Goal: Task Accomplishment & Management: Complete application form

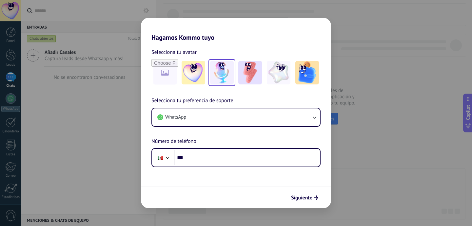
click at [224, 74] on img at bounding box center [222, 73] width 24 height 24
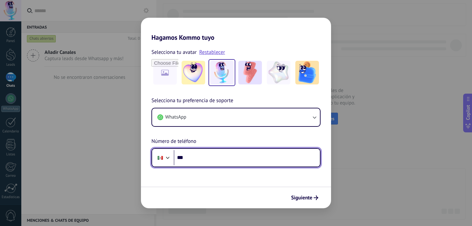
click at [270, 161] on input "***" at bounding box center [247, 157] width 146 height 15
type input "**********"
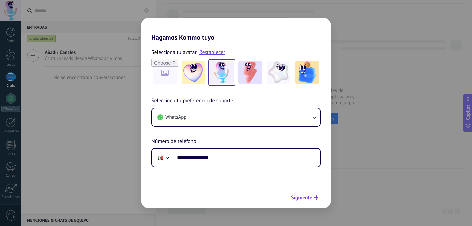
click at [308, 197] on span "Siguiente" at bounding box center [301, 197] width 21 height 5
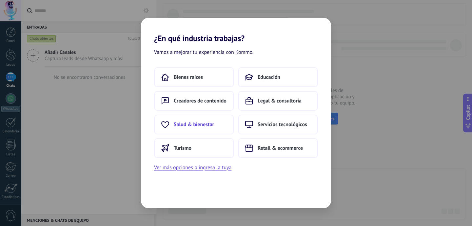
click at [202, 121] on span "Salud & bienestar" at bounding box center [194, 124] width 40 height 7
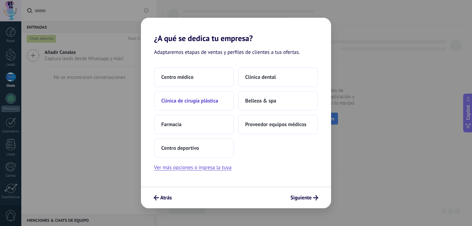
click at [202, 102] on span "Clínica de cirugía plástica" at bounding box center [189, 100] width 57 height 7
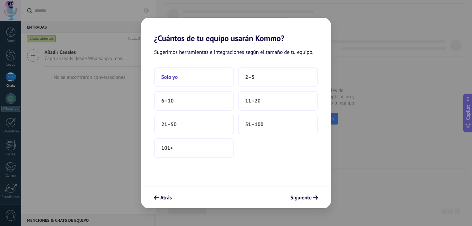
click at [217, 82] on button "Solo yo" at bounding box center [194, 77] width 80 height 20
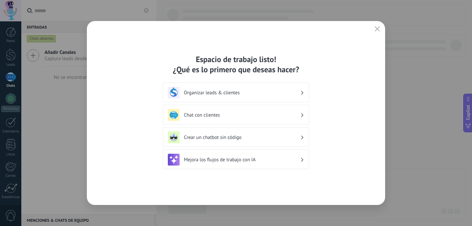
click at [243, 118] on div "Chat con clientes" at bounding box center [236, 115] width 136 height 12
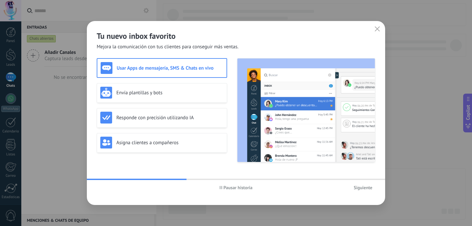
click at [363, 189] on span "Siguiente" at bounding box center [363, 187] width 19 height 5
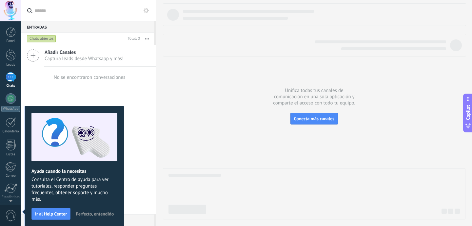
click at [134, 113] on div "Añadir Canales Captura leads desde Whatsapp y más! No se encontraron conversaci…" at bounding box center [88, 129] width 135 height 169
click at [120, 101] on div "Añadir Canales Captura leads desde Whatsapp y más! No se encontraron conversaci…" at bounding box center [88, 129] width 135 height 169
click at [102, 215] on span "Perfecto, entendido" at bounding box center [95, 213] width 38 height 5
